Goal: Task Accomplishment & Management: Manage account settings

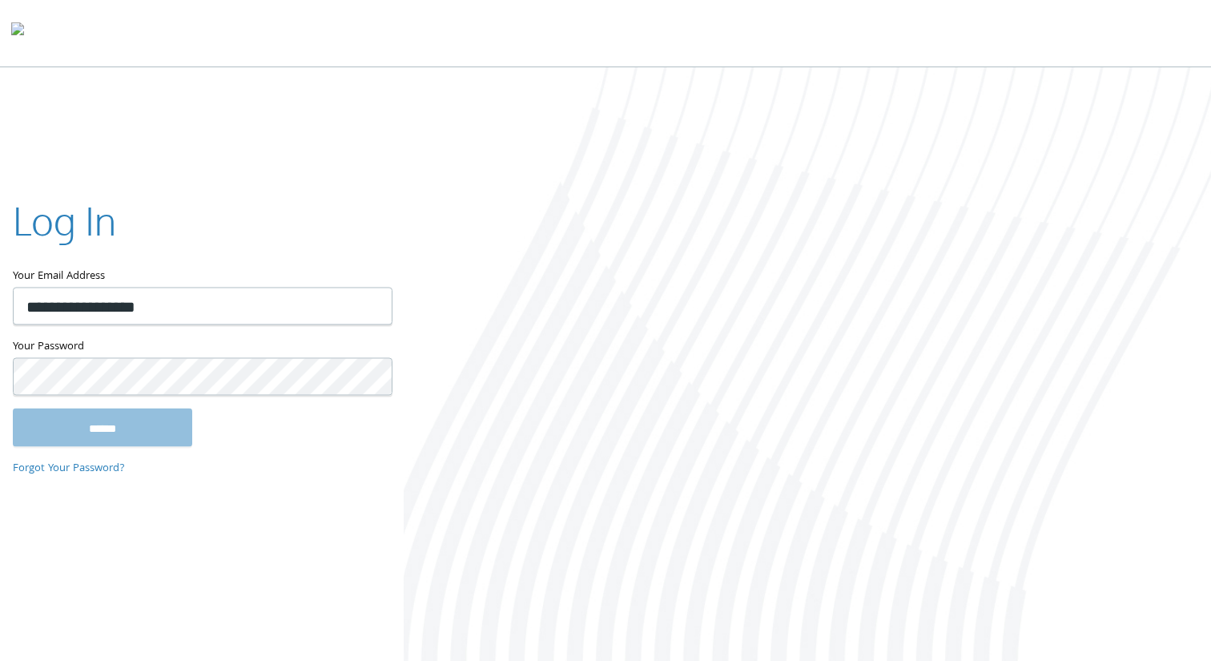
type input "**********"
click at [13, 408] on input "******" at bounding box center [102, 427] width 179 height 38
